Goal: Task Accomplishment & Management: Complete application form

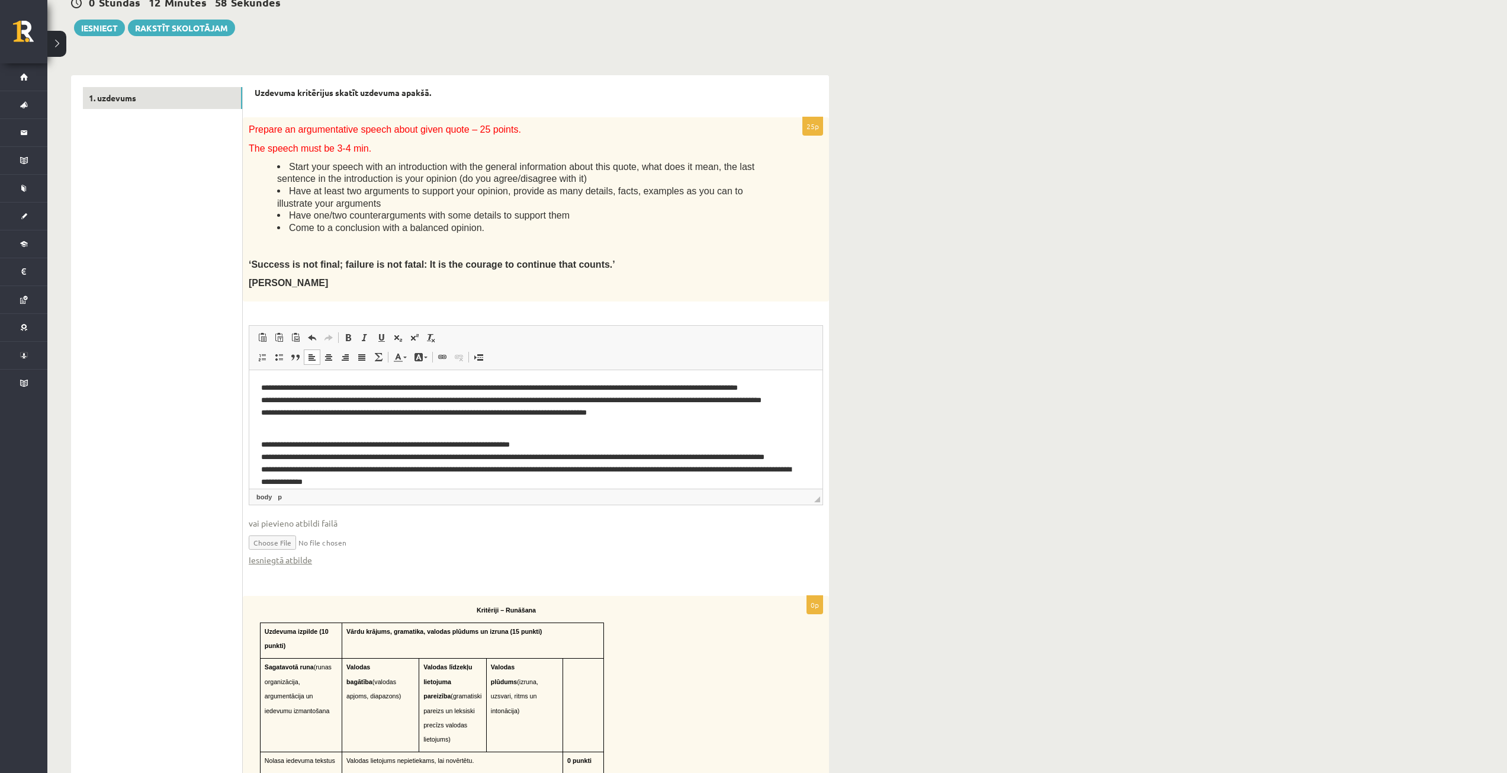
scroll to position [157, 0]
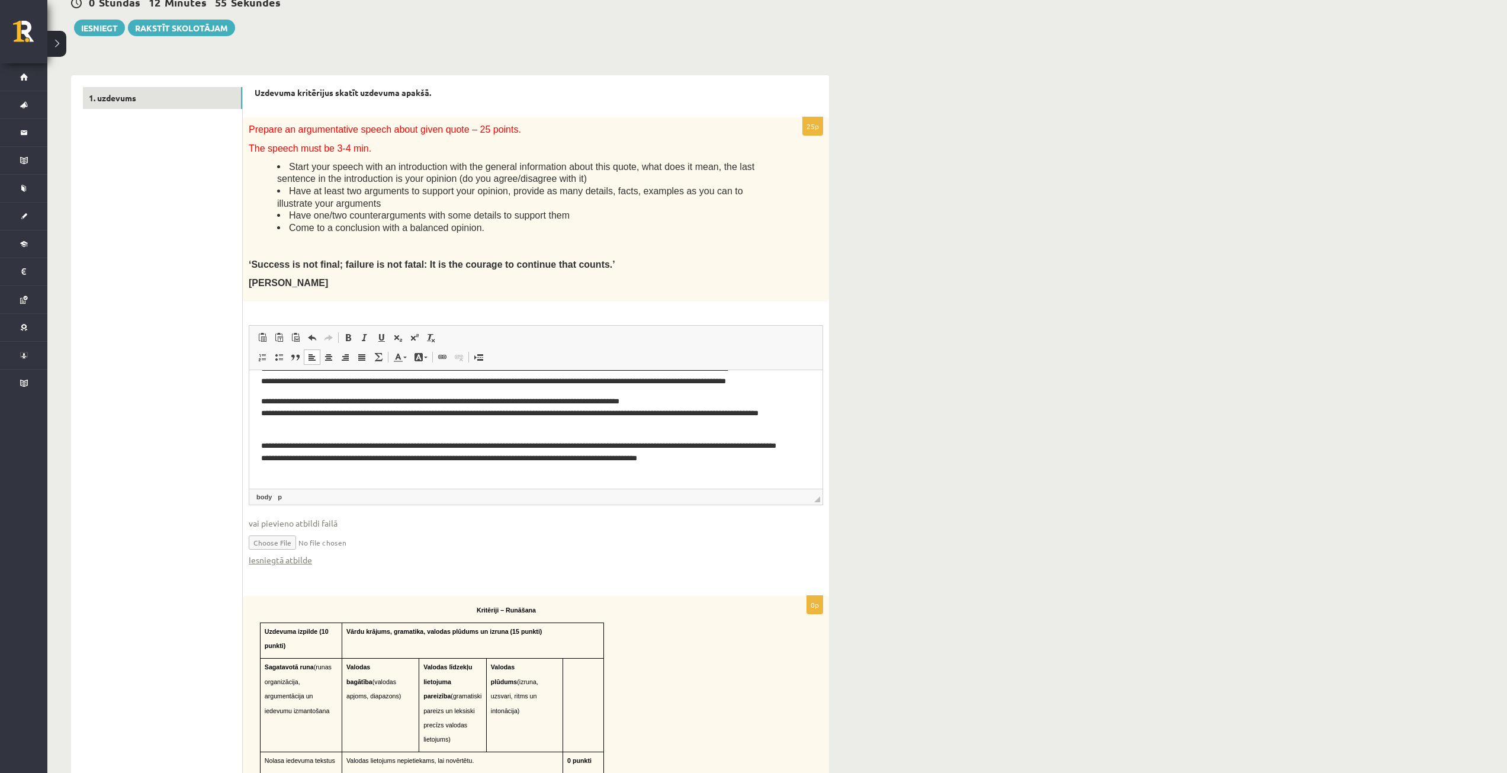
click at [283, 539] on input "file" at bounding box center [536, 541] width 574 height 24
type input "**********"
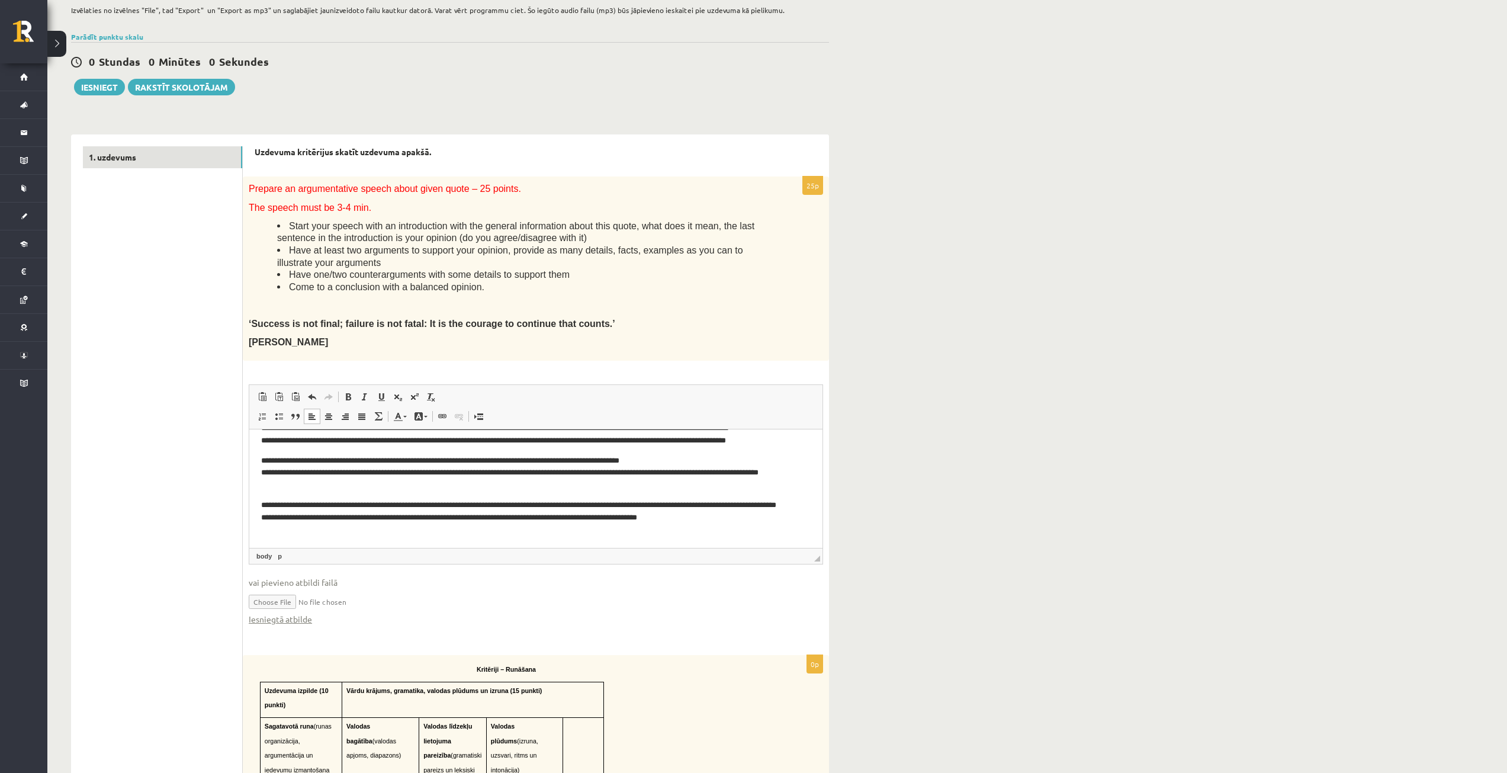
scroll to position [178, 0]
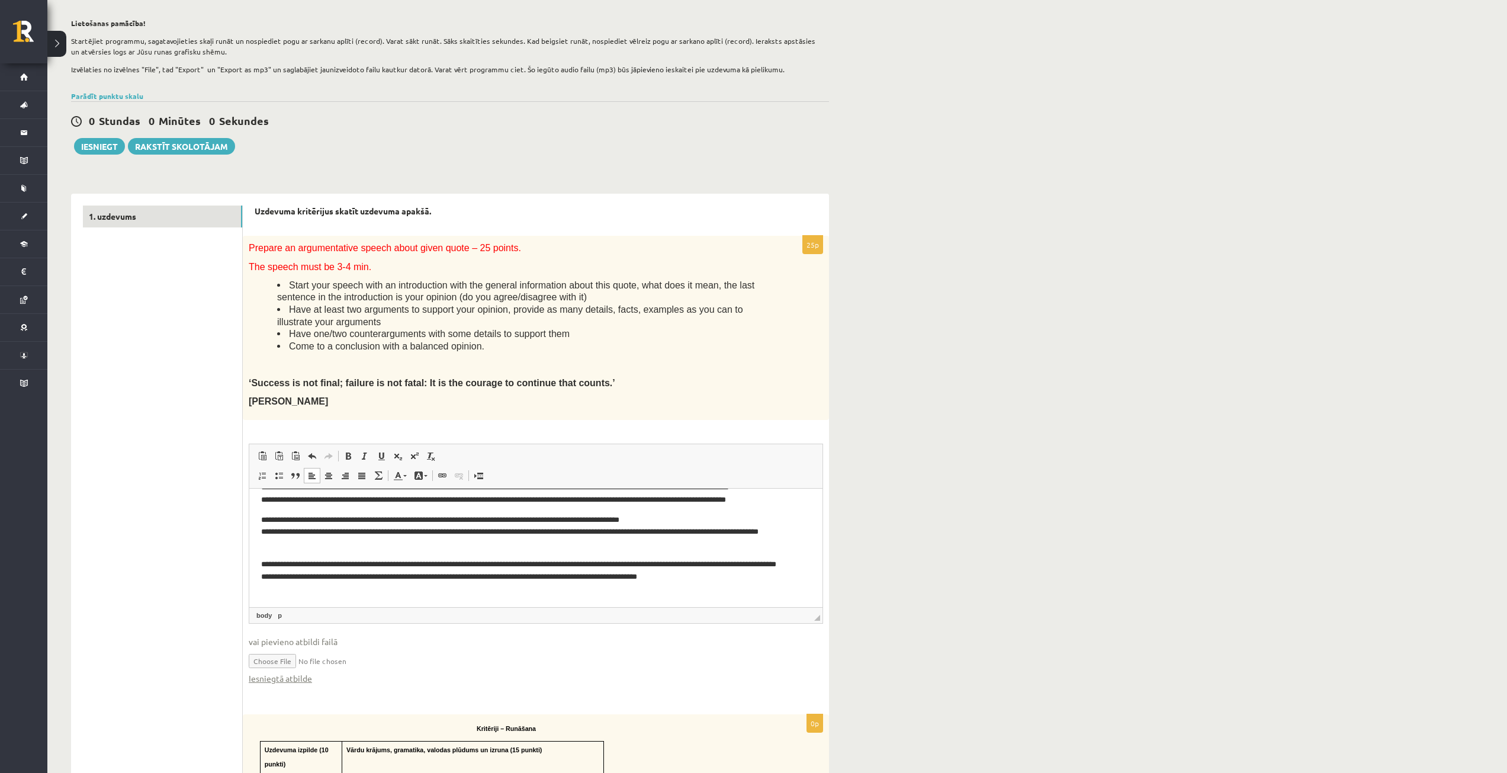
click at [451, 520] on p "**********" at bounding box center [531, 531] width 540 height 37
drag, startPoint x: 483, startPoint y: 544, endPoint x: 495, endPoint y: 550, distance: 13.2
click at [483, 545] on p "**********" at bounding box center [531, 531] width 540 height 37
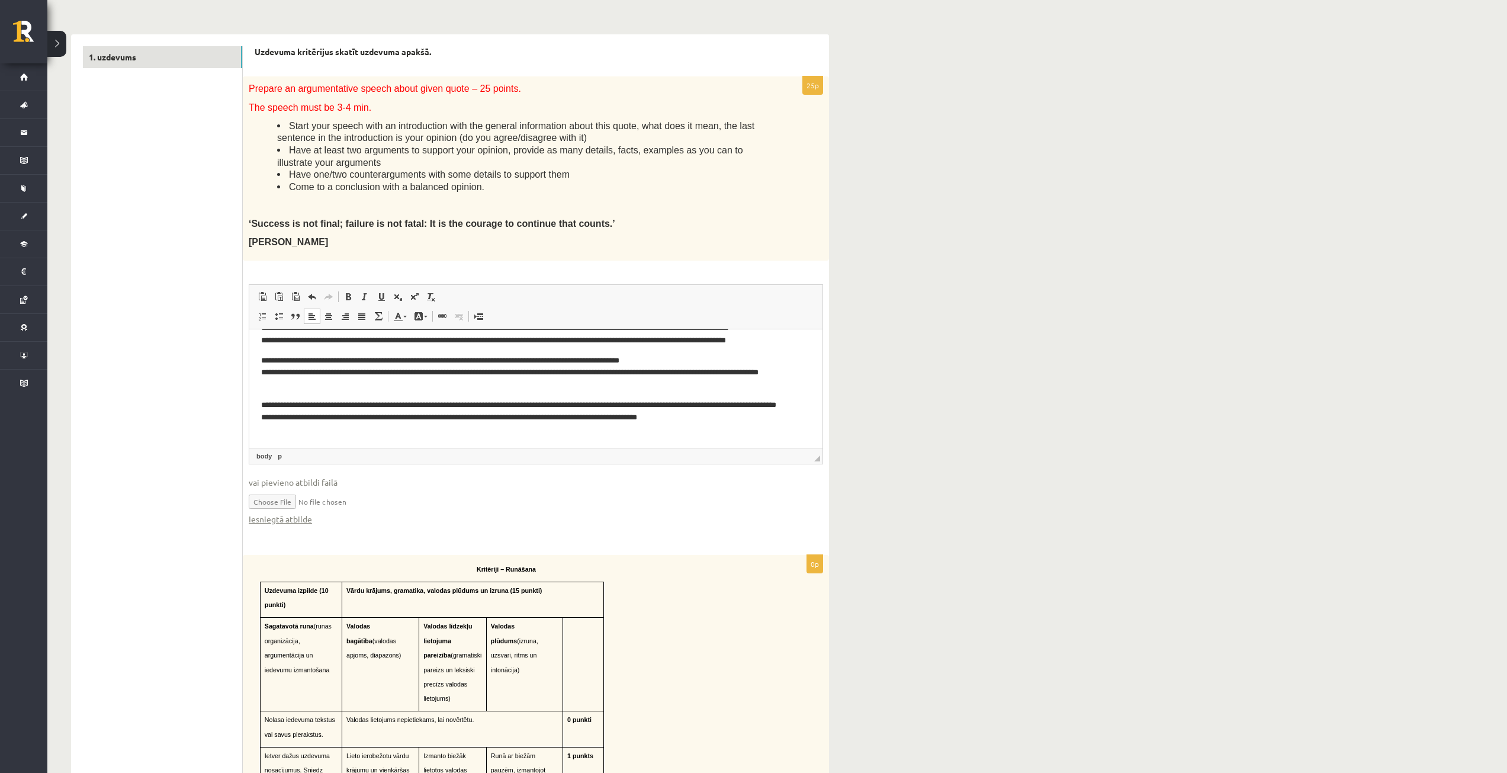
scroll to position [355, 0]
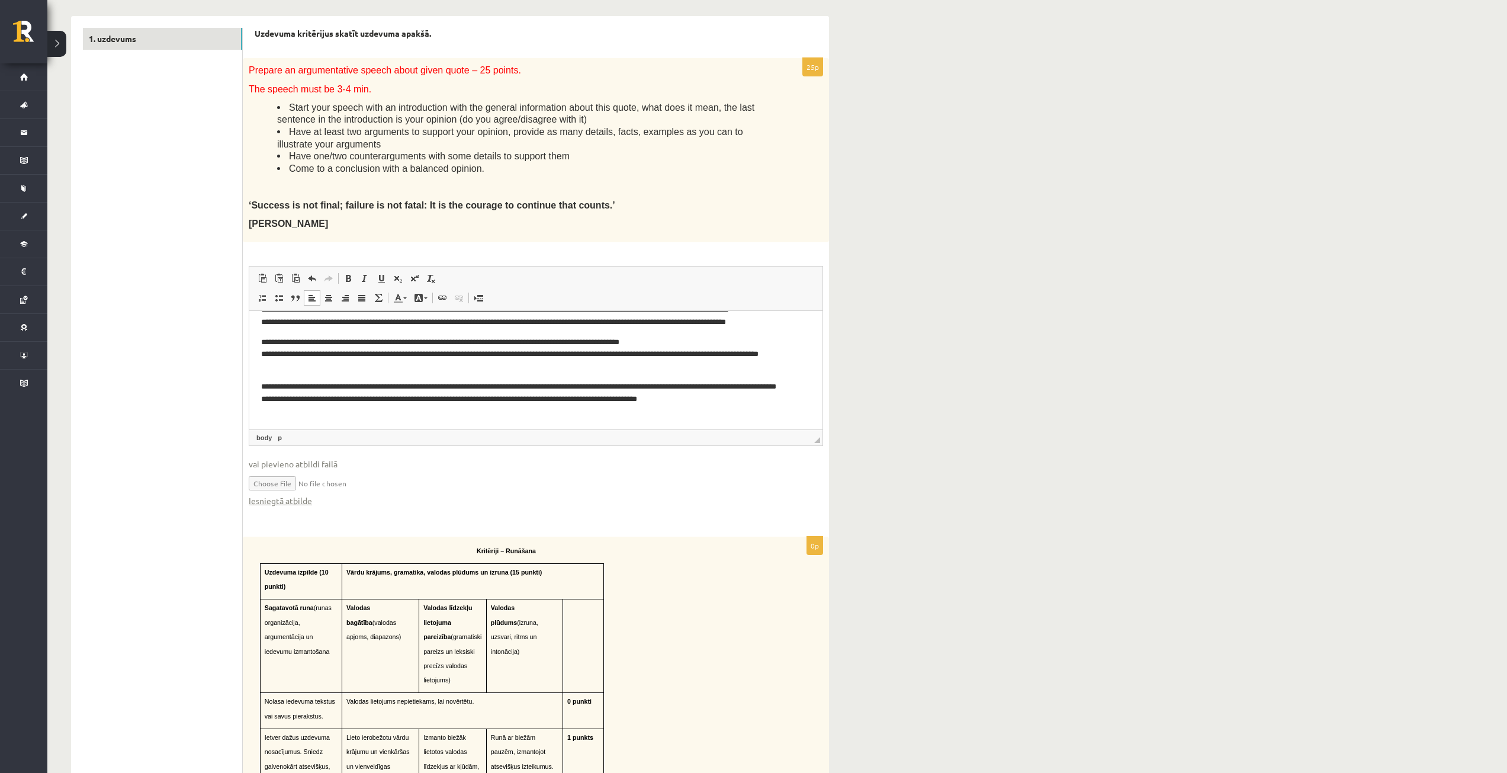
click at [684, 410] on p "**********" at bounding box center [531, 398] width 540 height 37
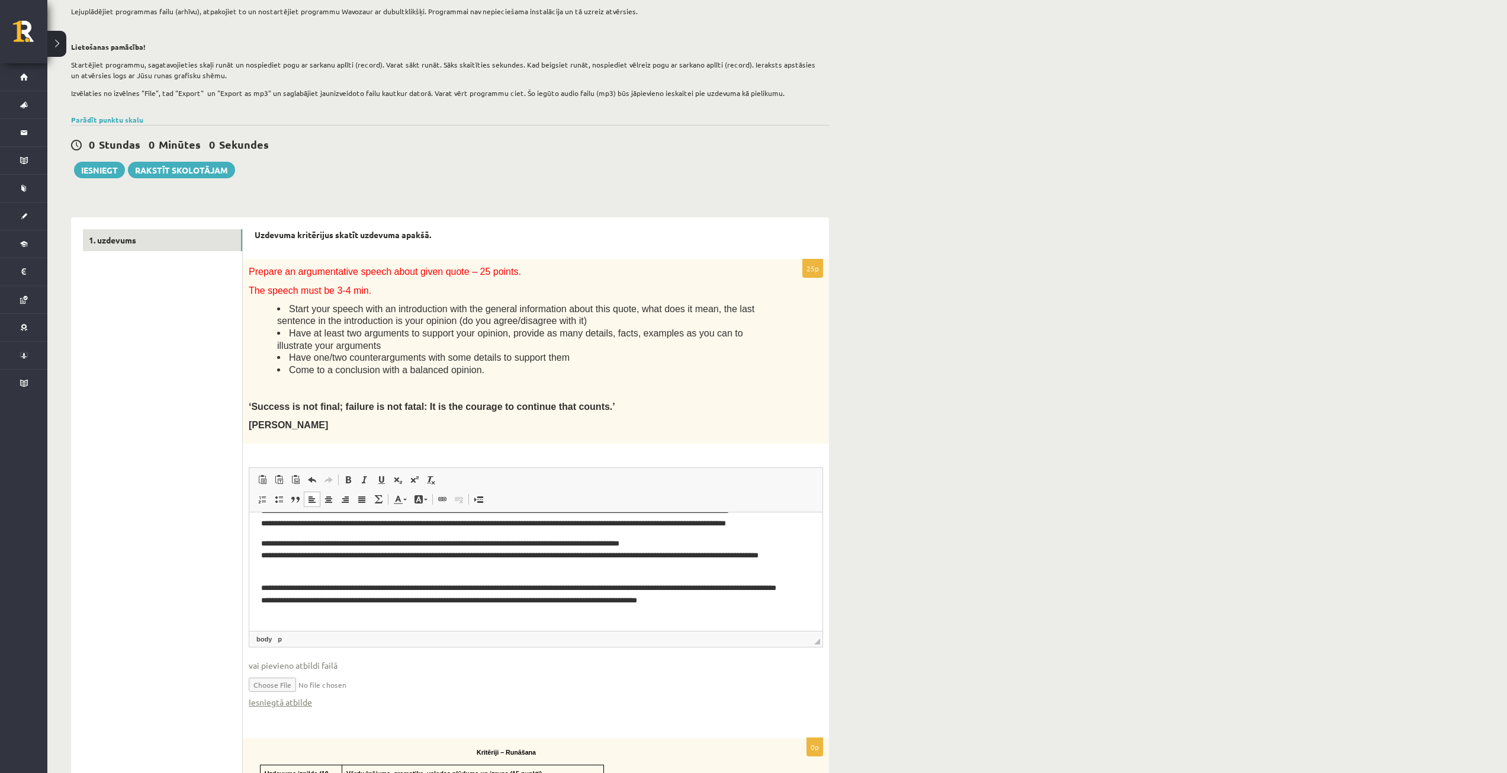
scroll to position [118, 0]
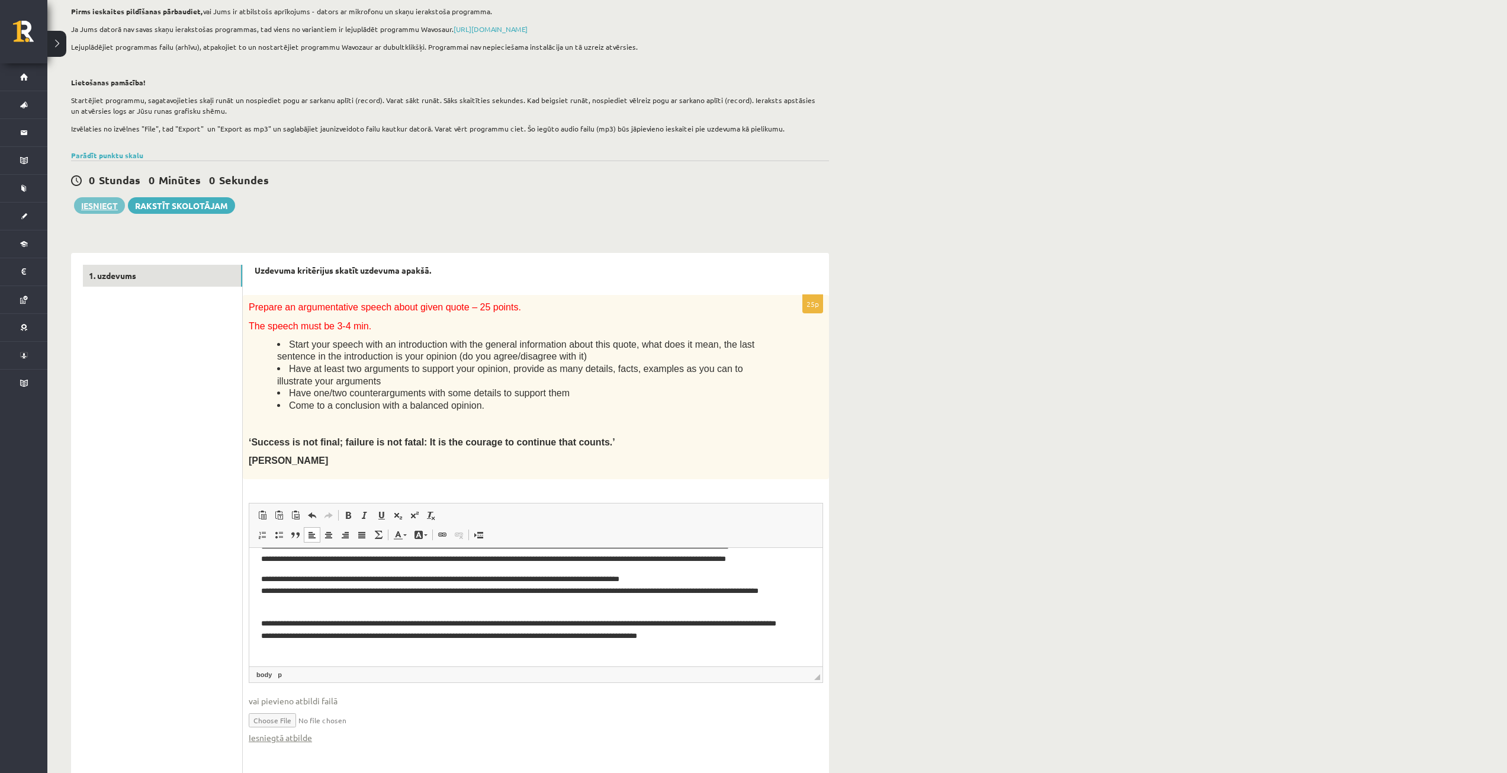
click at [104, 201] on button "Iesniegt" at bounding box center [99, 205] width 51 height 17
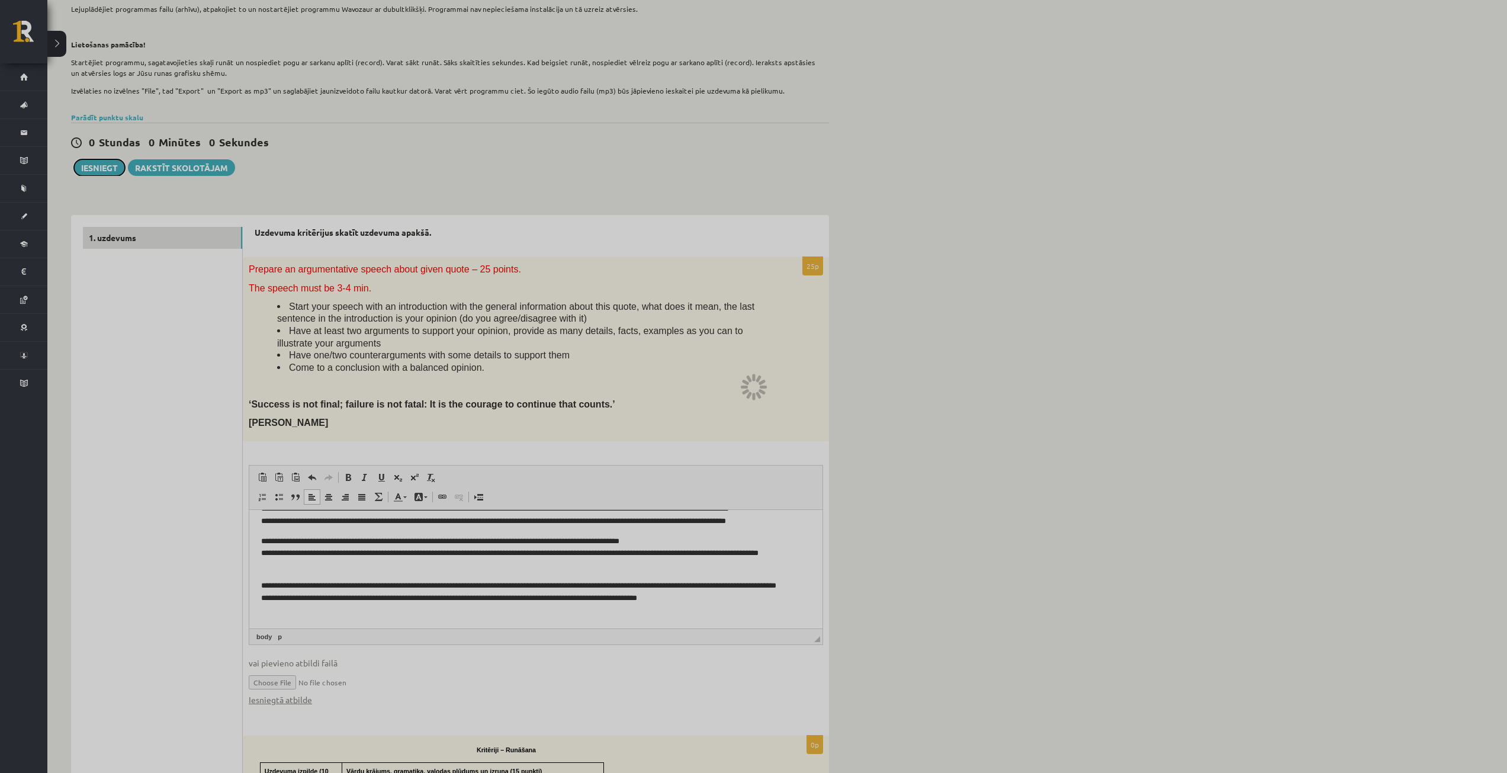
scroll to position [178, 0]
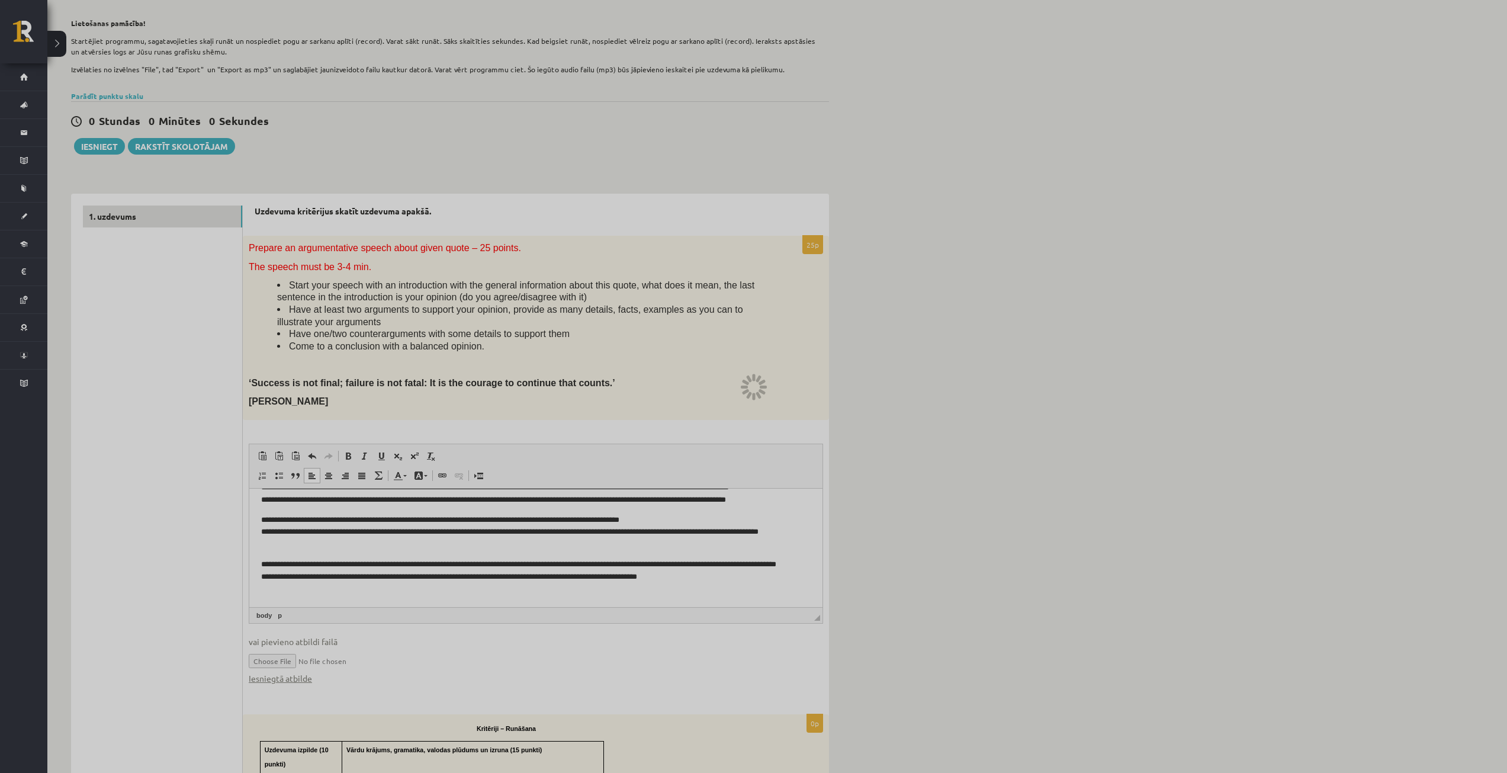
click at [17, 36] on div at bounding box center [753, 386] width 1507 height 773
click at [25, 81] on div at bounding box center [753, 386] width 1507 height 773
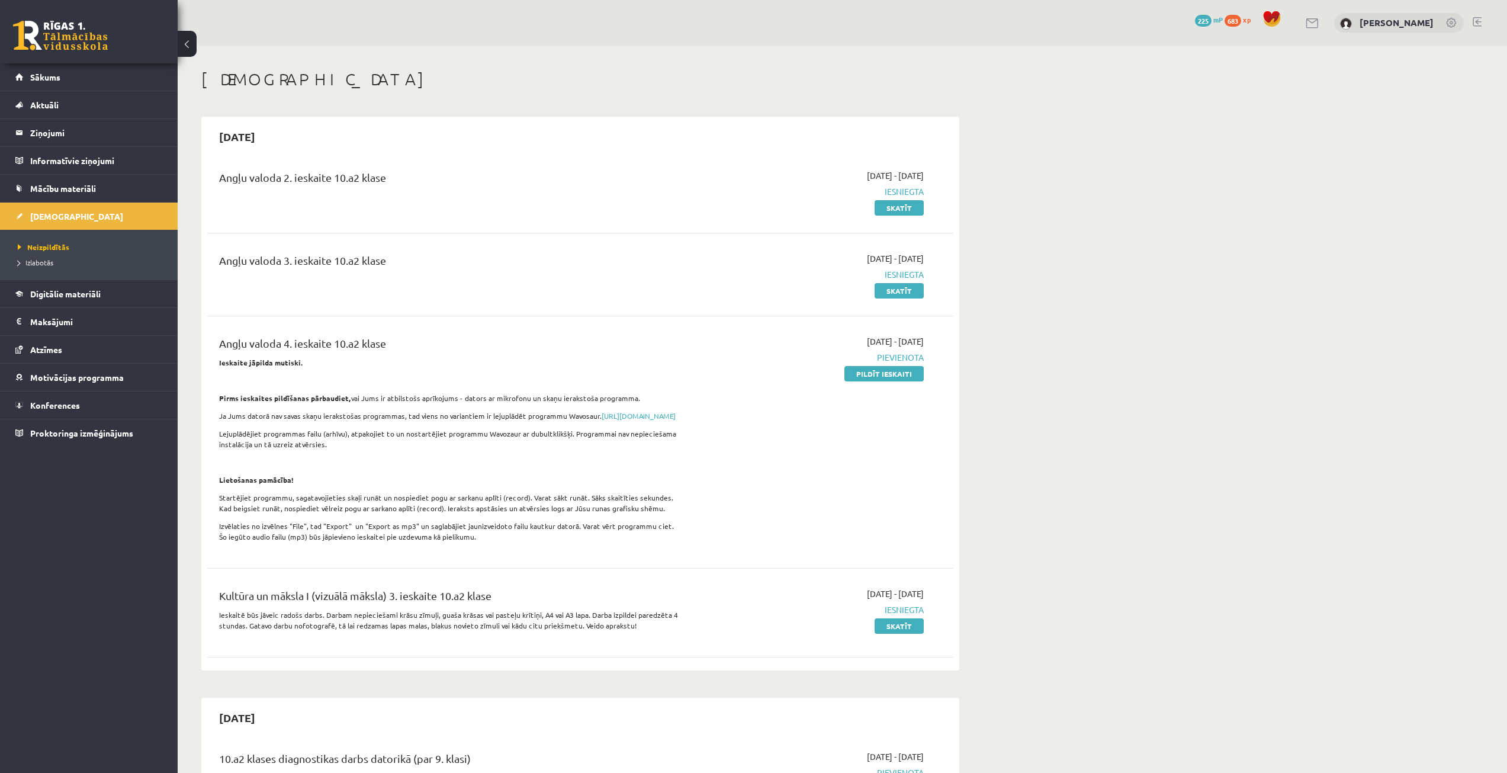
scroll to position [62, 0]
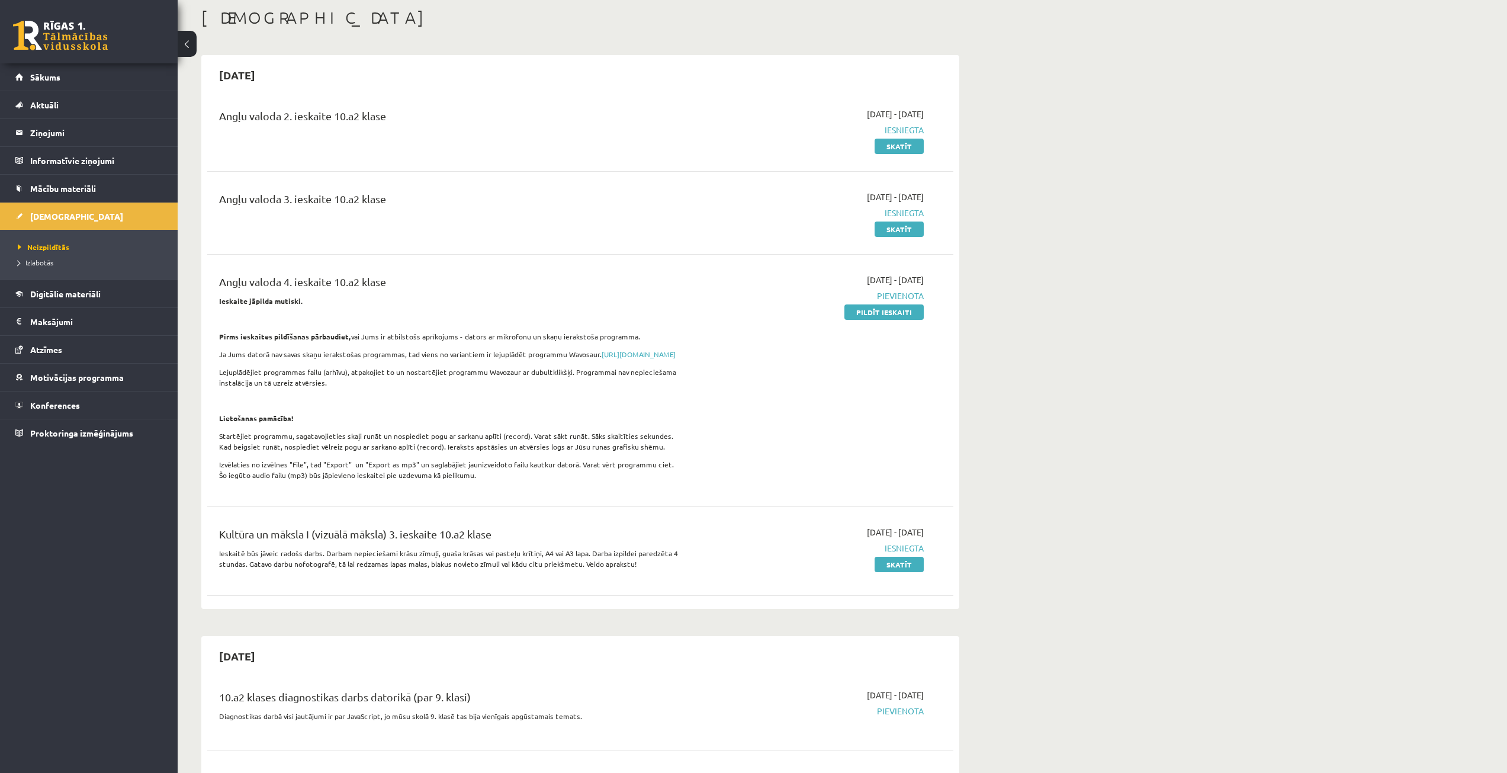
drag, startPoint x: 882, startPoint y: 314, endPoint x: 852, endPoint y: 63, distance: 252.8
click at [882, 314] on link "Pildīt ieskaiti" at bounding box center [883, 311] width 79 height 15
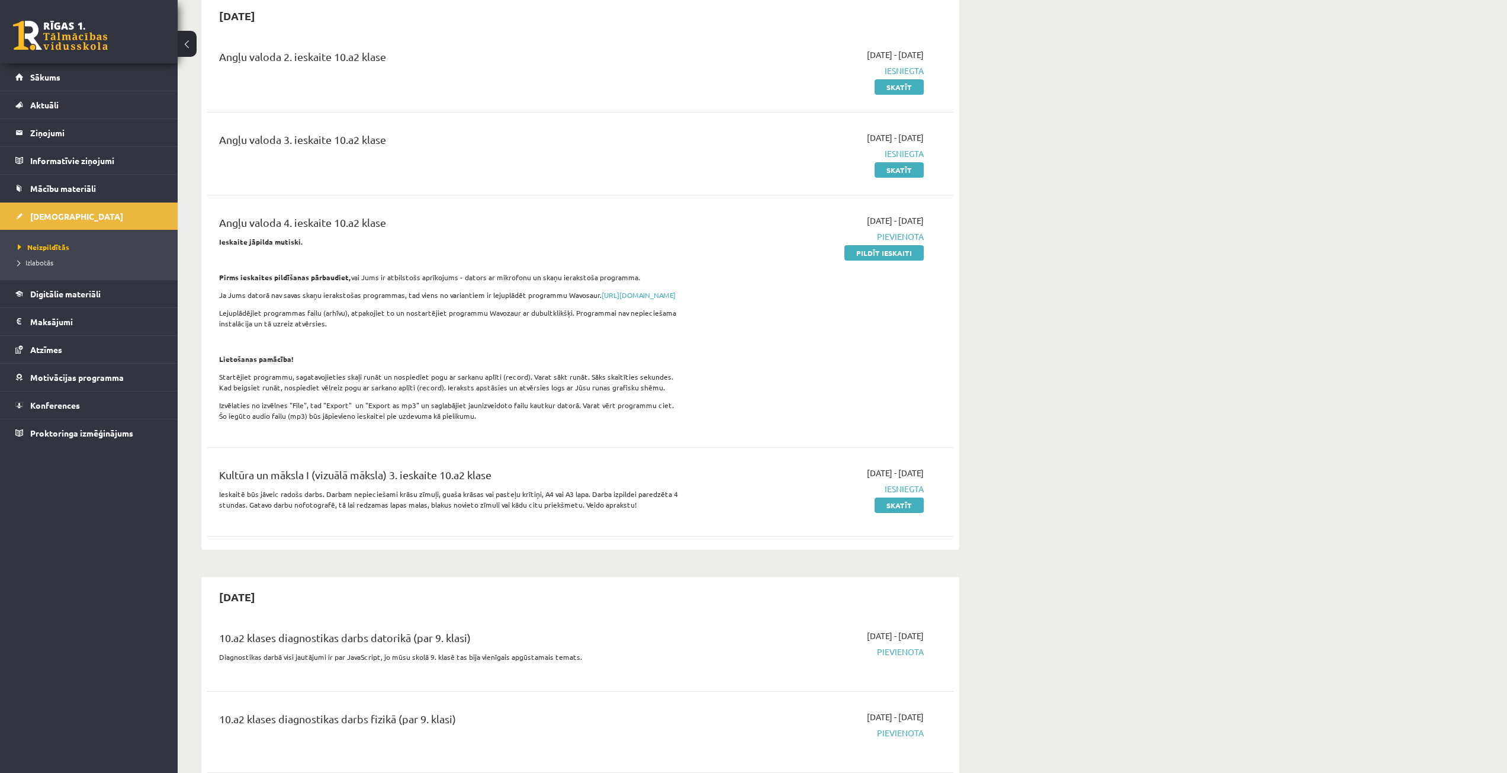
scroll to position [2, 0]
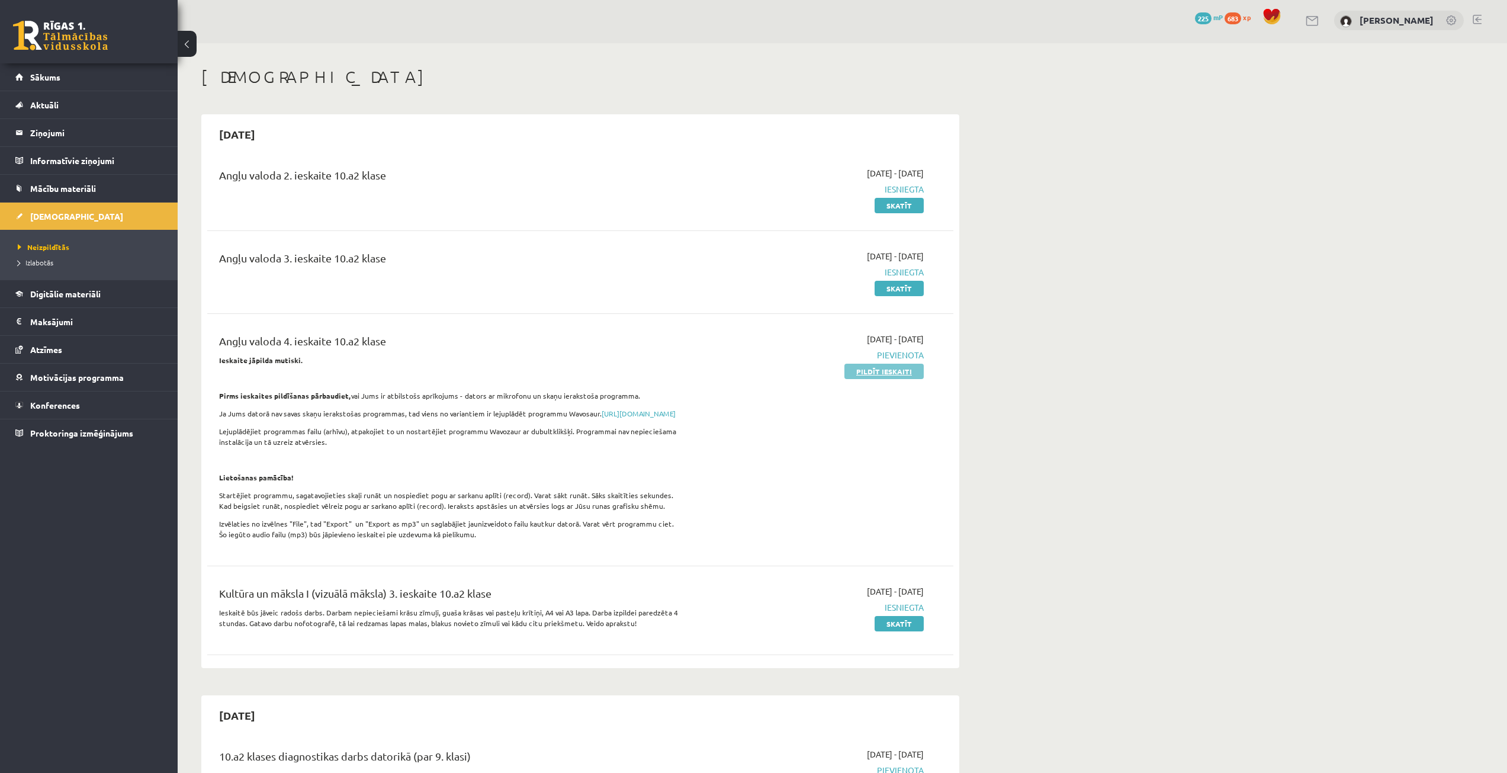
click at [873, 372] on link "Pildīt ieskaiti" at bounding box center [883, 370] width 79 height 15
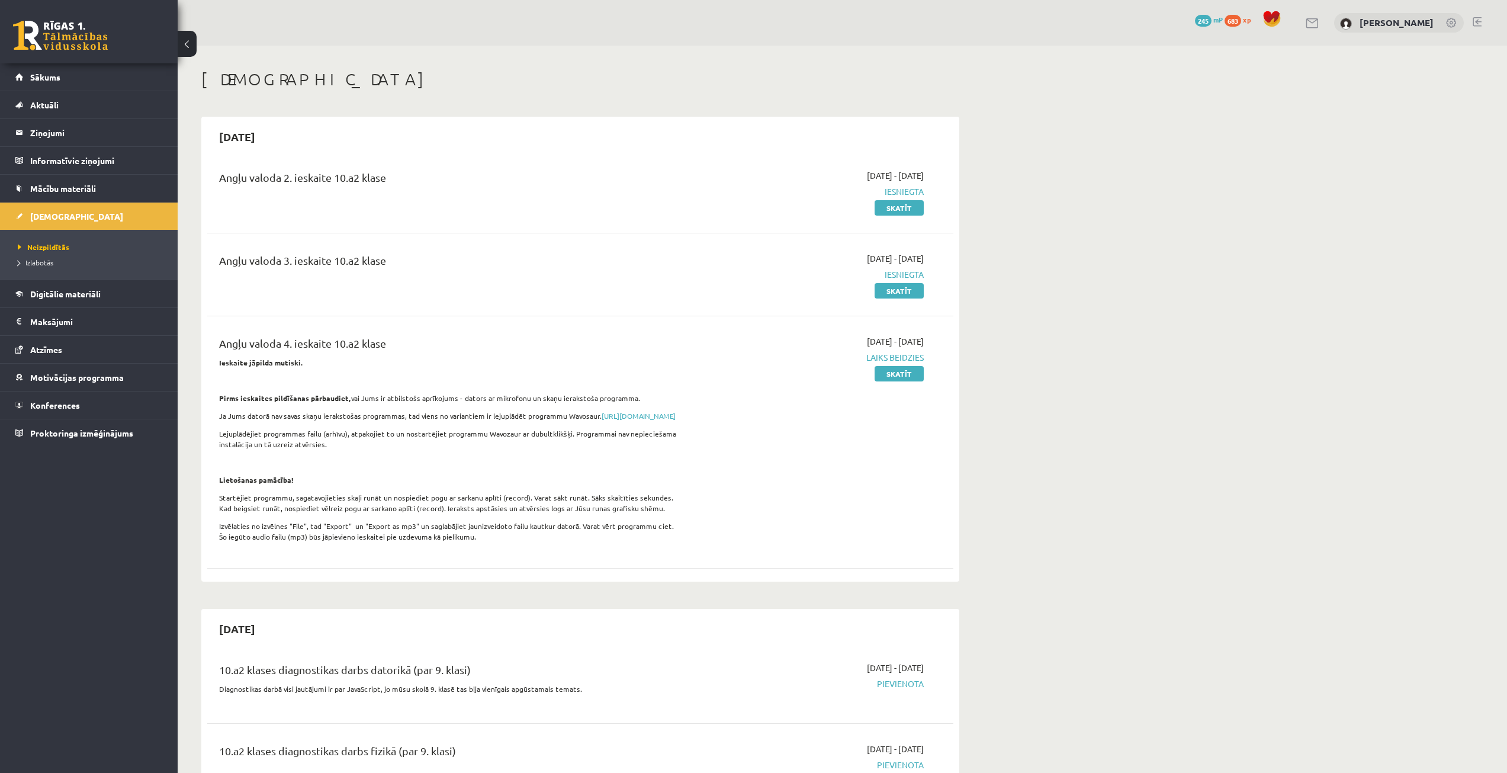
scroll to position [59, 0]
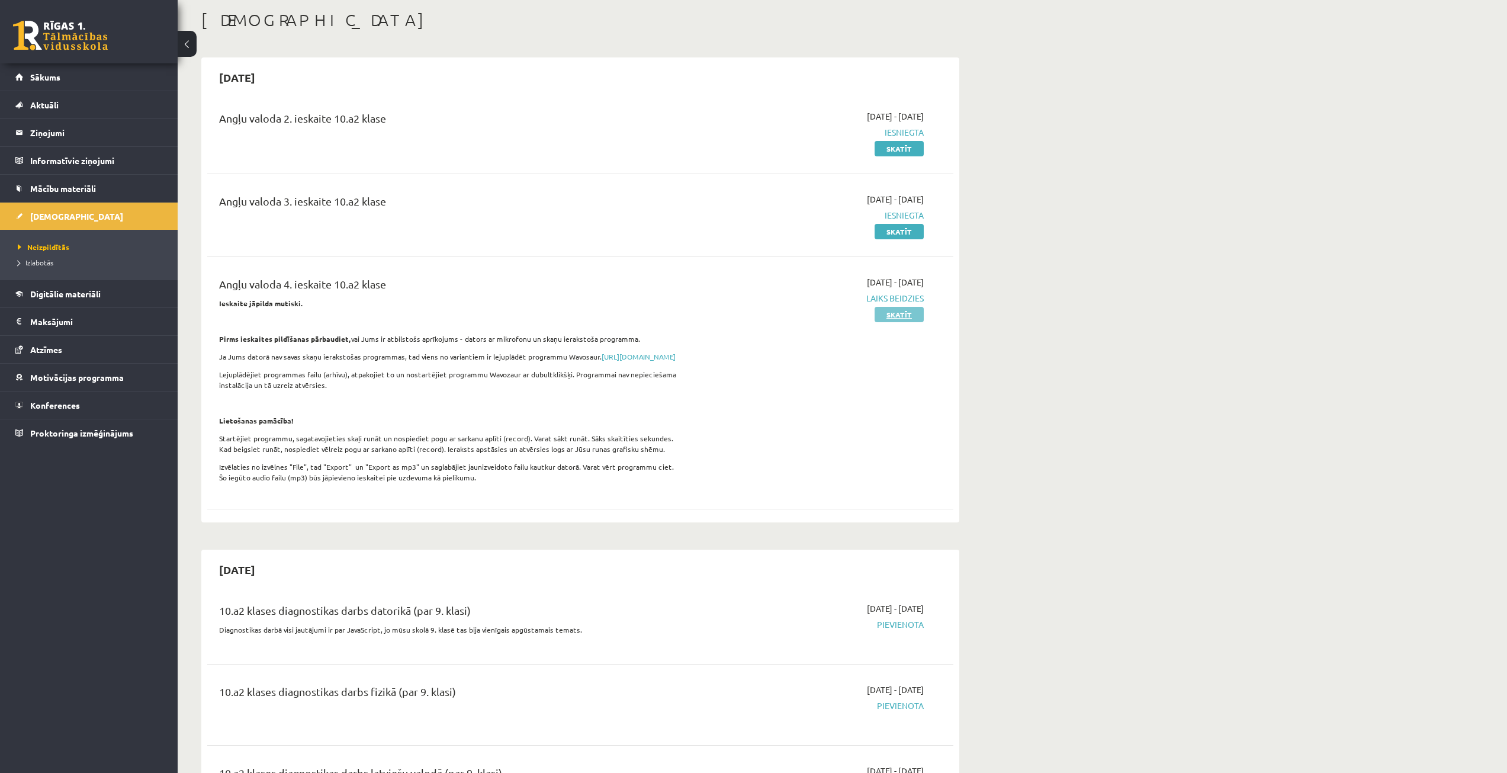
click at [910, 318] on link "Skatīt" at bounding box center [898, 314] width 49 height 15
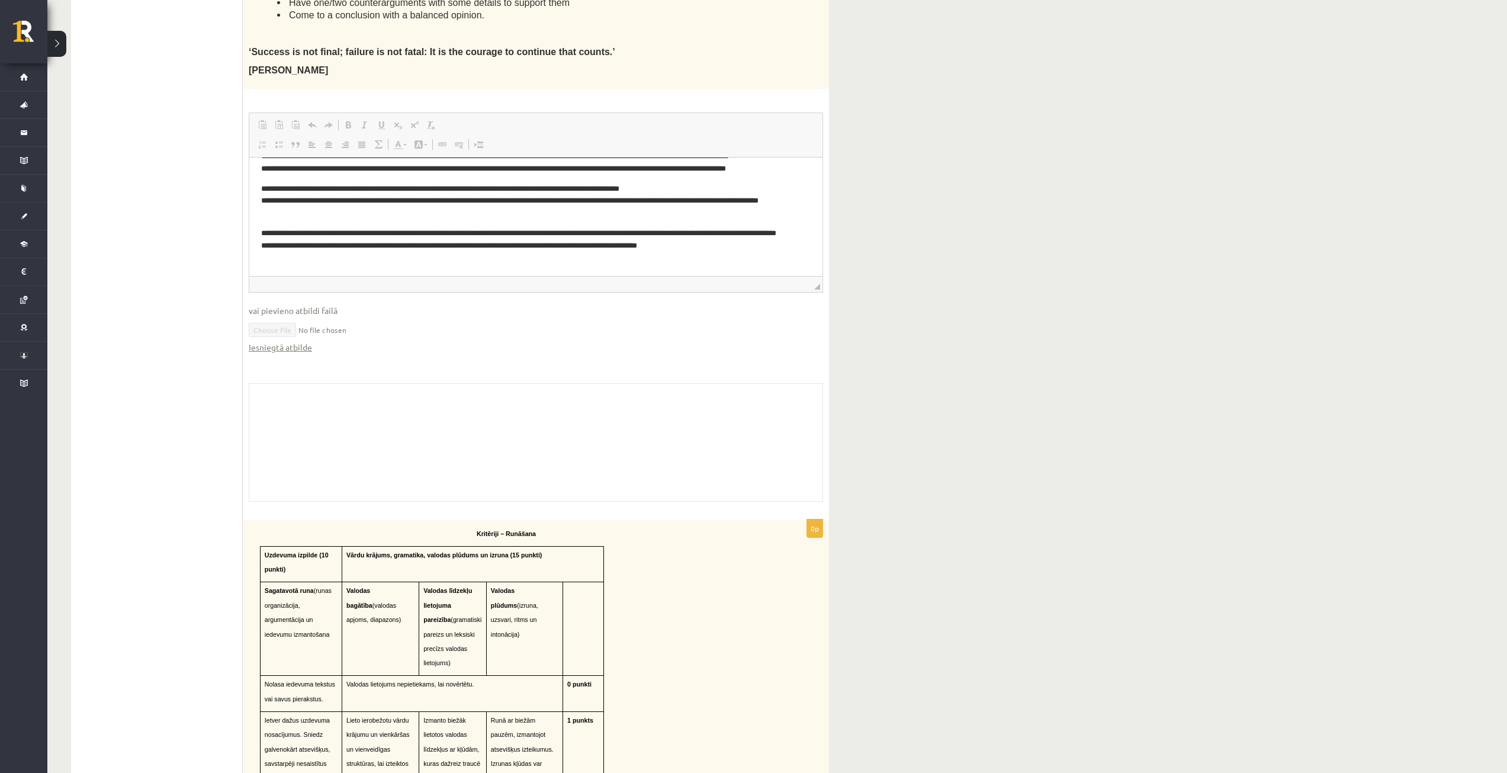
scroll to position [474, 0]
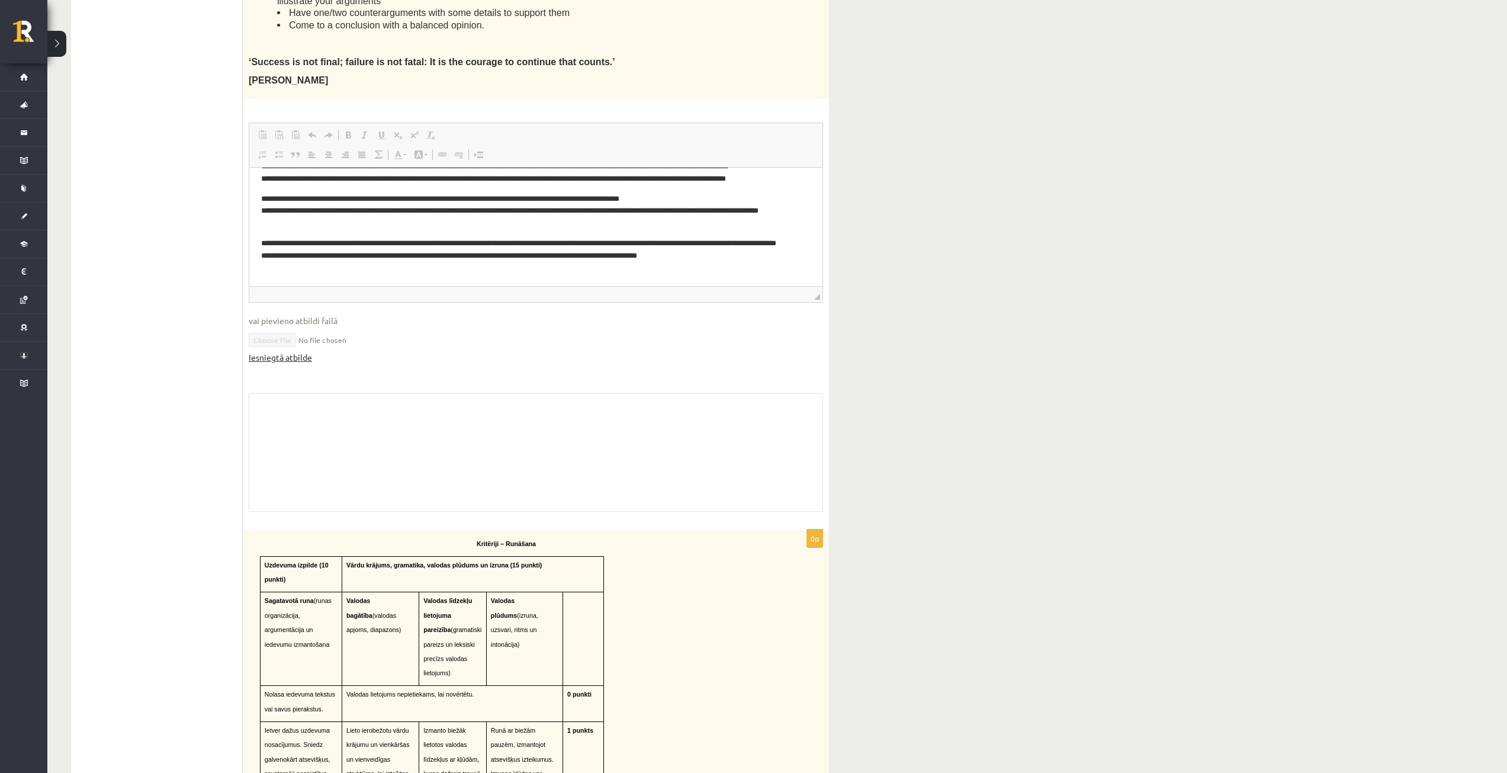
click at [269, 356] on link "Iesniegtā atbilde" at bounding box center [280, 357] width 63 height 12
click at [279, 362] on link "Iesniegtā atbilde" at bounding box center [280, 357] width 63 height 12
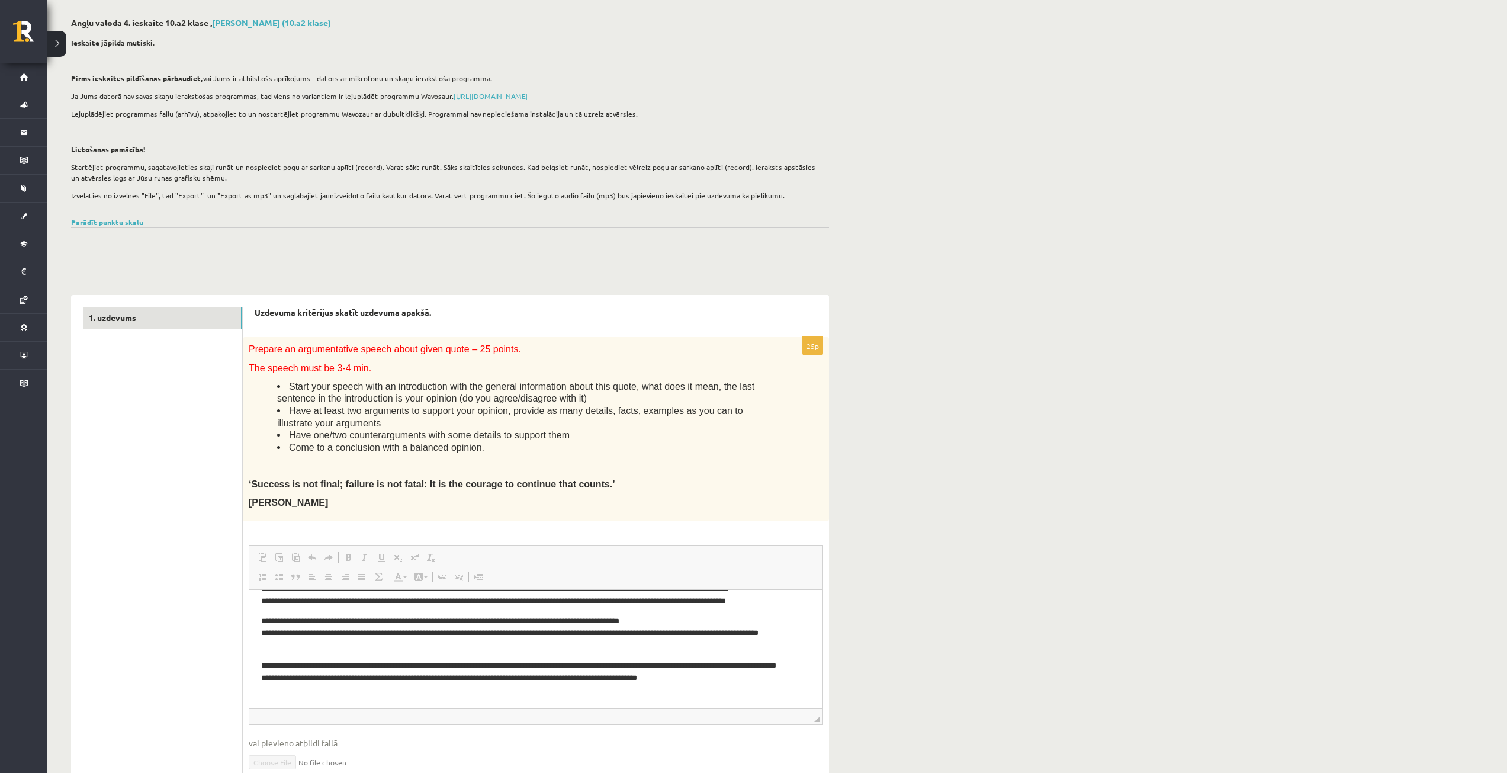
scroll to position [0, 0]
